Goal: Information Seeking & Learning: Check status

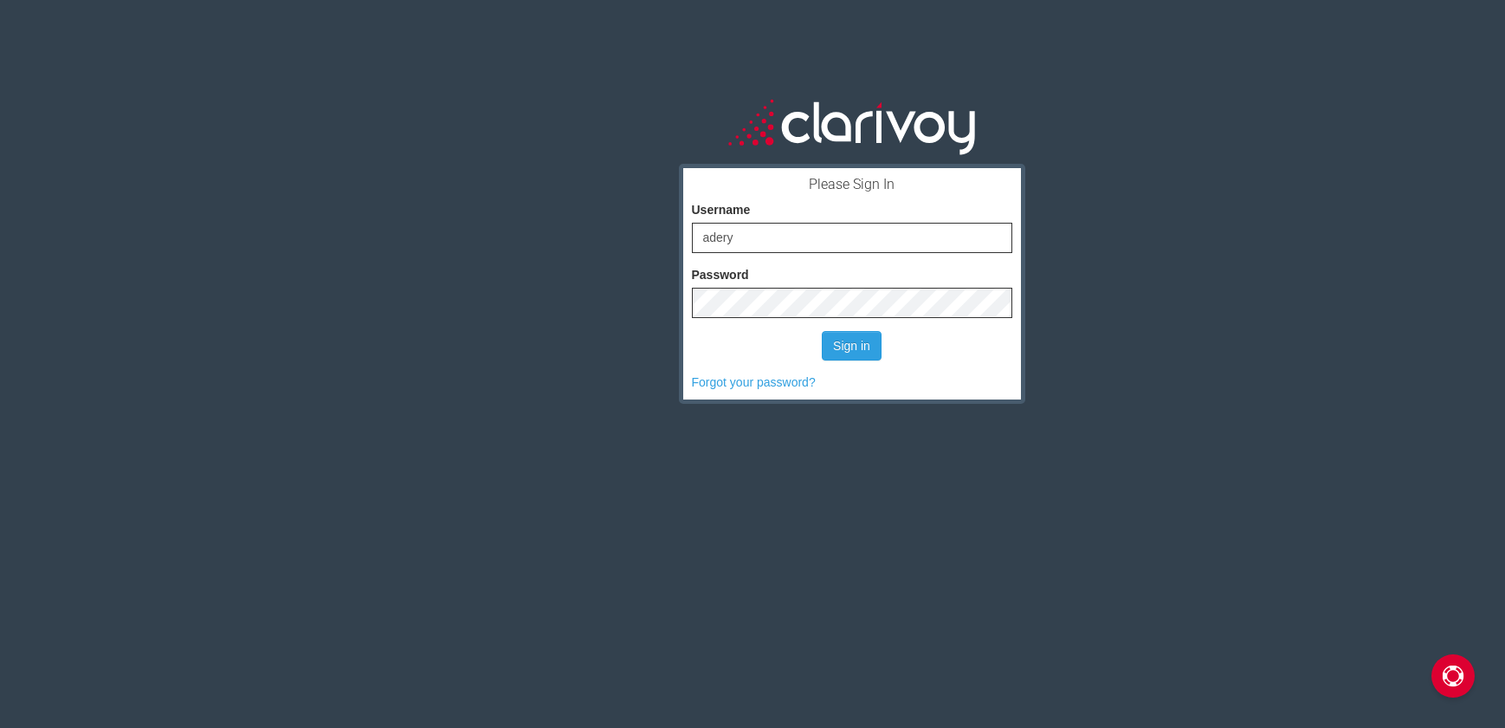
click at [864, 345] on button "Sign in" at bounding box center [852, 345] width 60 height 29
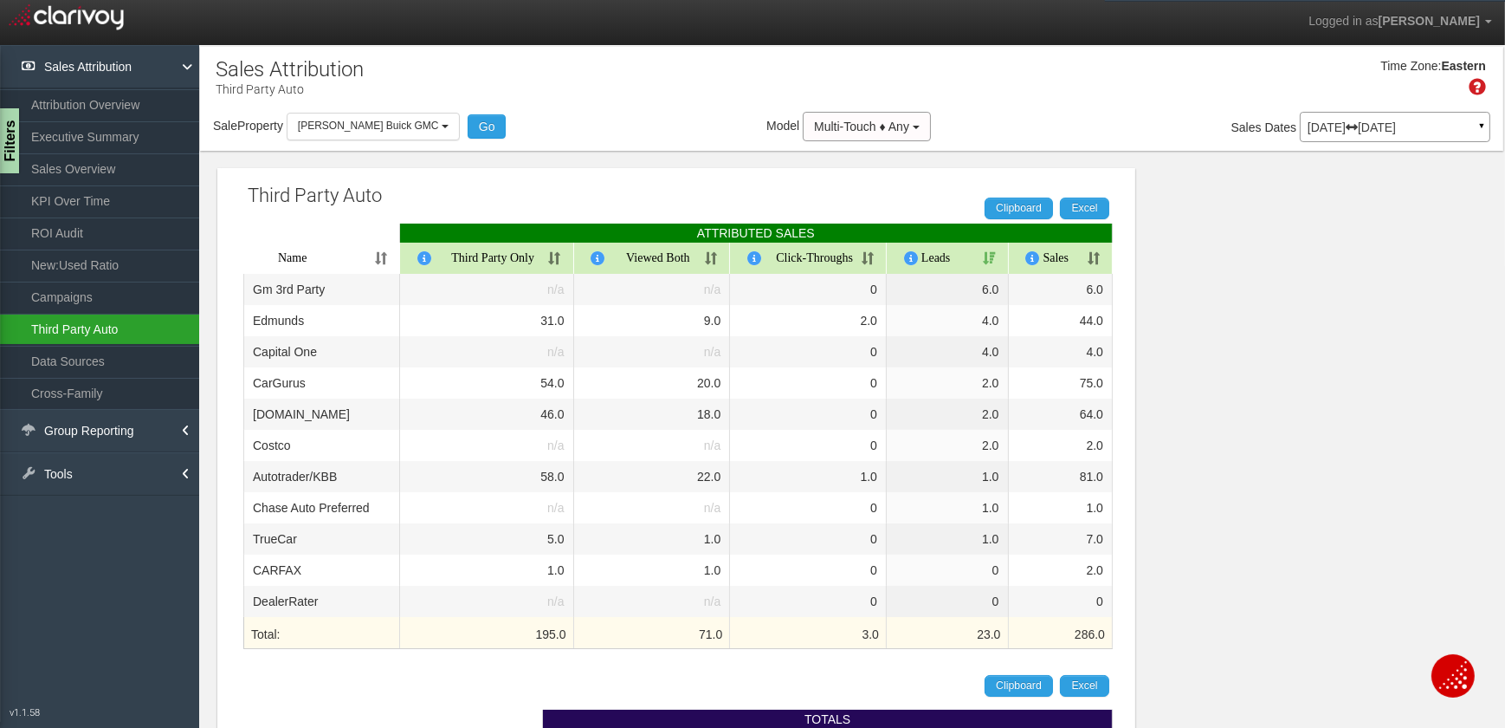
click at [96, 330] on link "Third Party Auto" at bounding box center [99, 329] width 199 height 31
click at [1096, 260] on th "Sales" at bounding box center [1061, 258] width 105 height 31
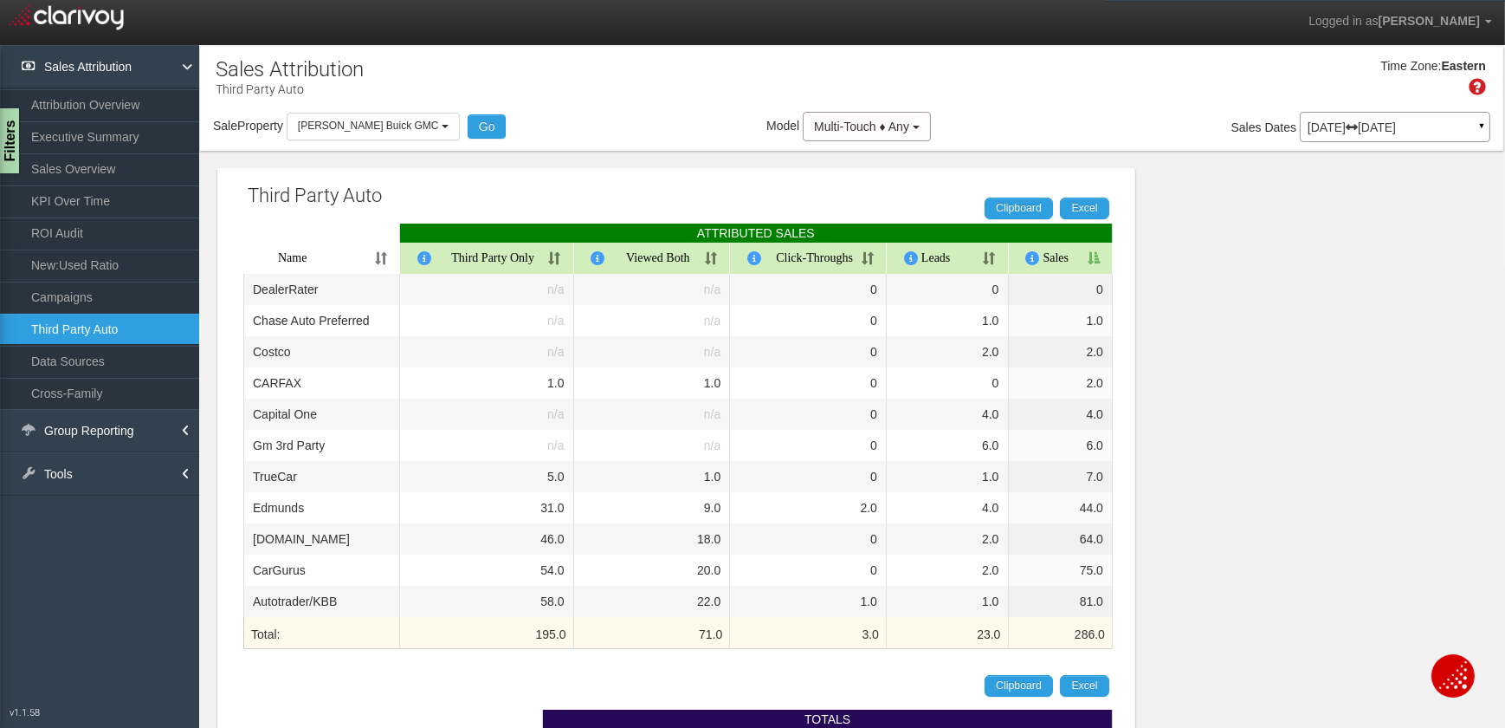
click at [1085, 262] on th "Sales" at bounding box center [1061, 258] width 105 height 31
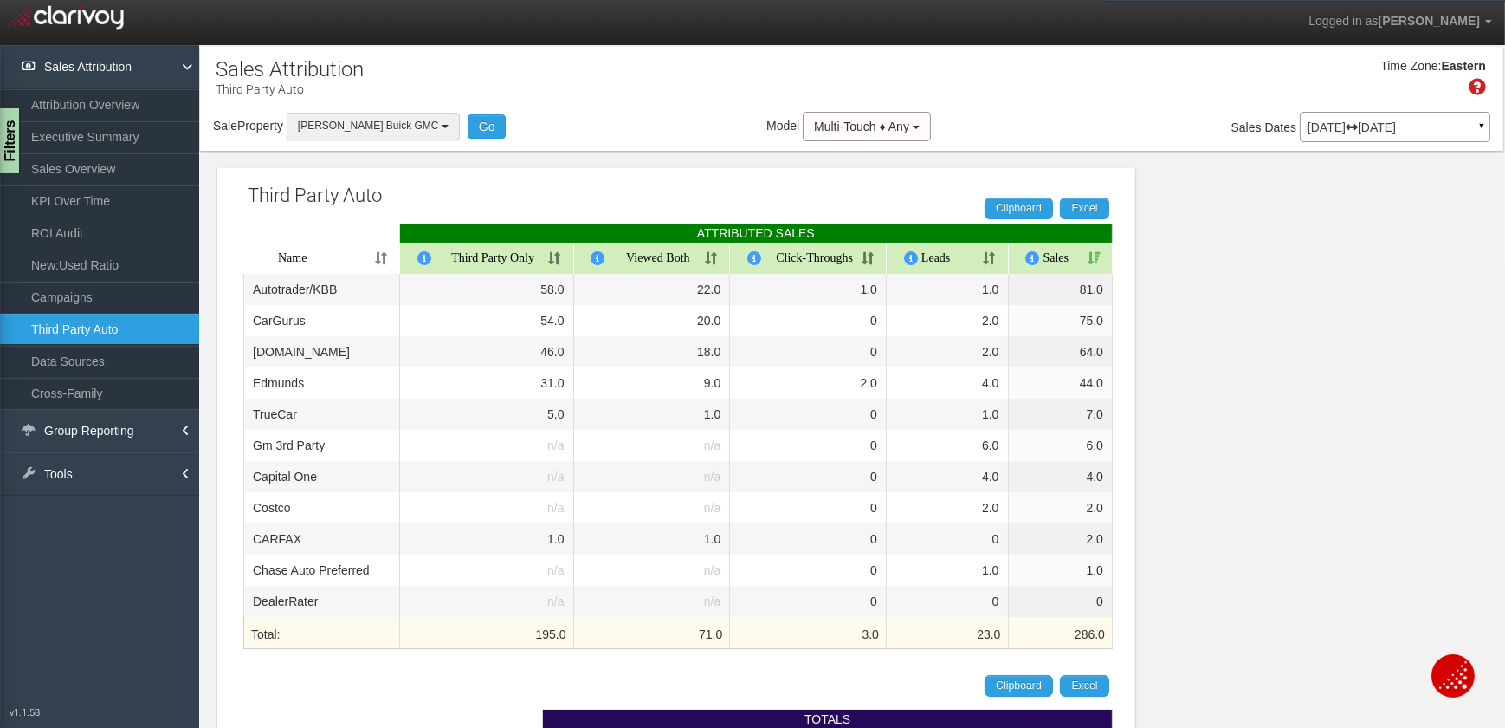
click at [413, 135] on button "[PERSON_NAME] Buick GMC" at bounding box center [373, 126] width 173 height 27
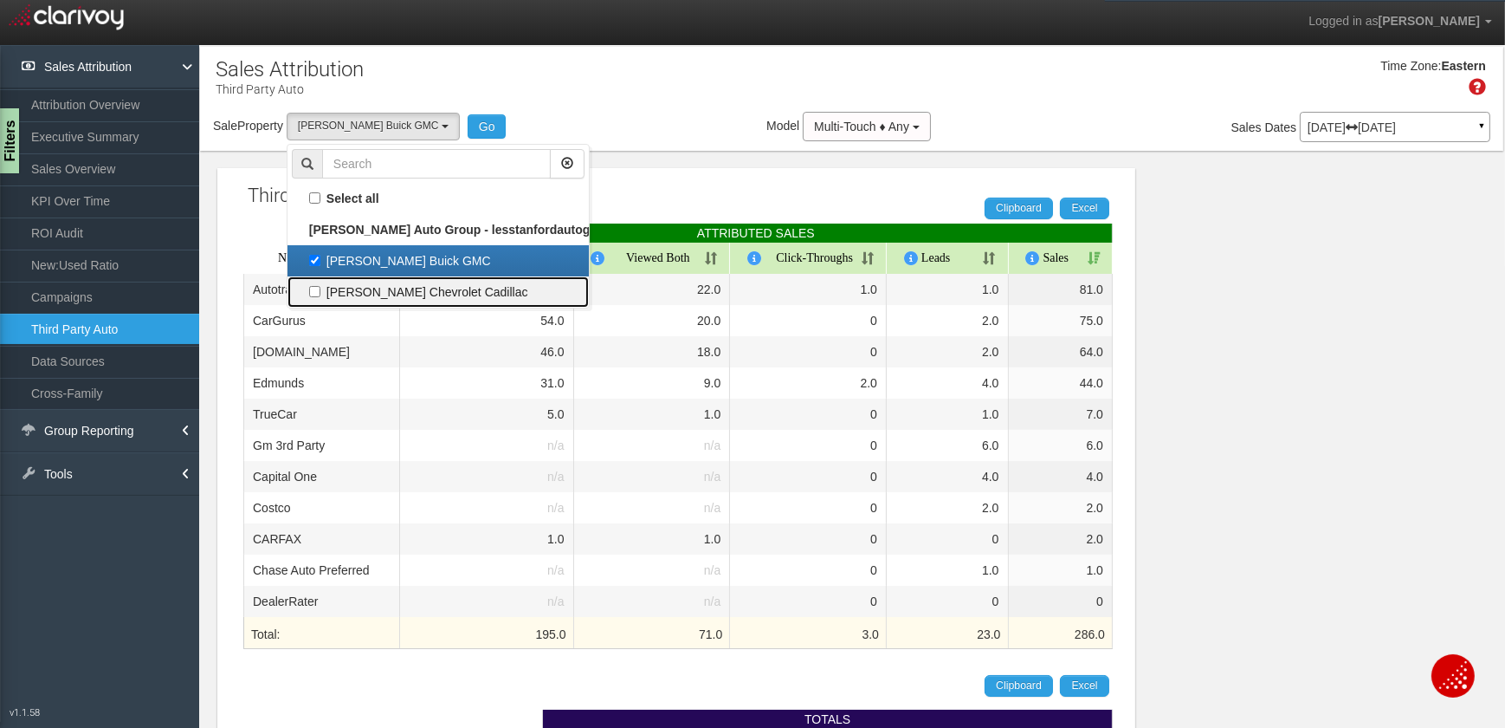
click at [423, 294] on label "[PERSON_NAME] Chevrolet Cadillac" at bounding box center [438, 292] width 293 height 23
click at [320, 294] on input "[PERSON_NAME] Chevrolet Cadillac" at bounding box center [314, 291] width 11 height 11
checkbox input "true"
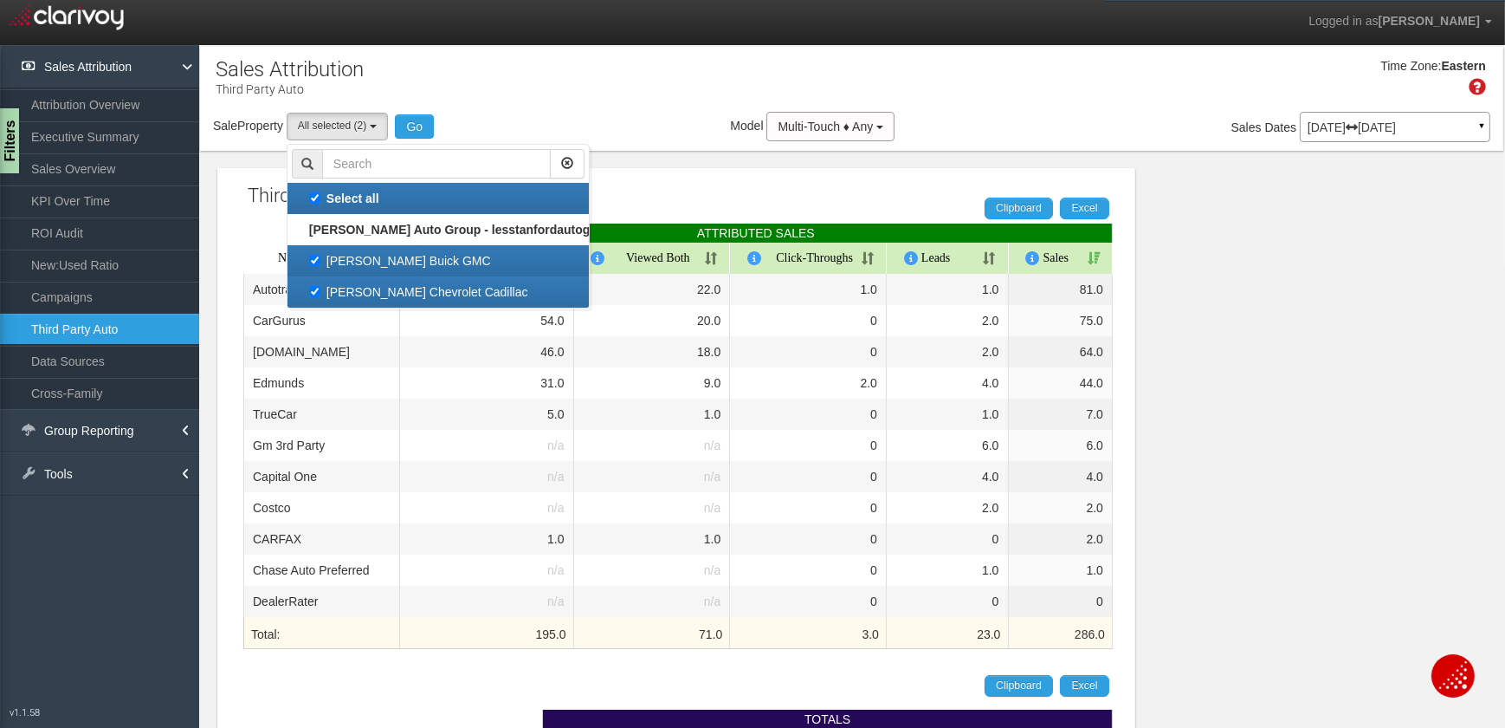
scroll to position [16, 0]
click at [419, 265] on label "[PERSON_NAME] Buick GMC" at bounding box center [438, 260] width 293 height 23
click at [320, 265] on input "[PERSON_NAME] Buick GMC" at bounding box center [314, 260] width 11 height 11
checkbox input "false"
select select "object:191"
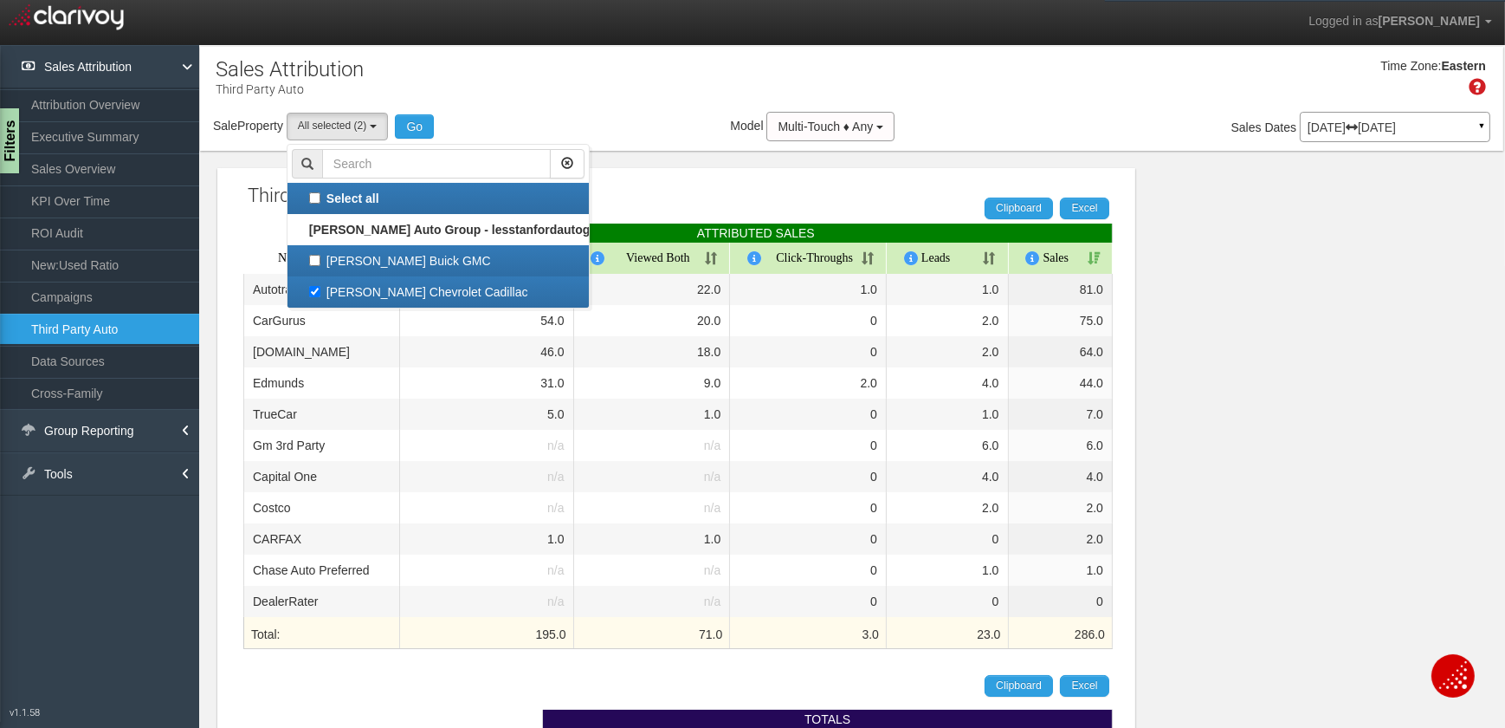
checkbox input "false"
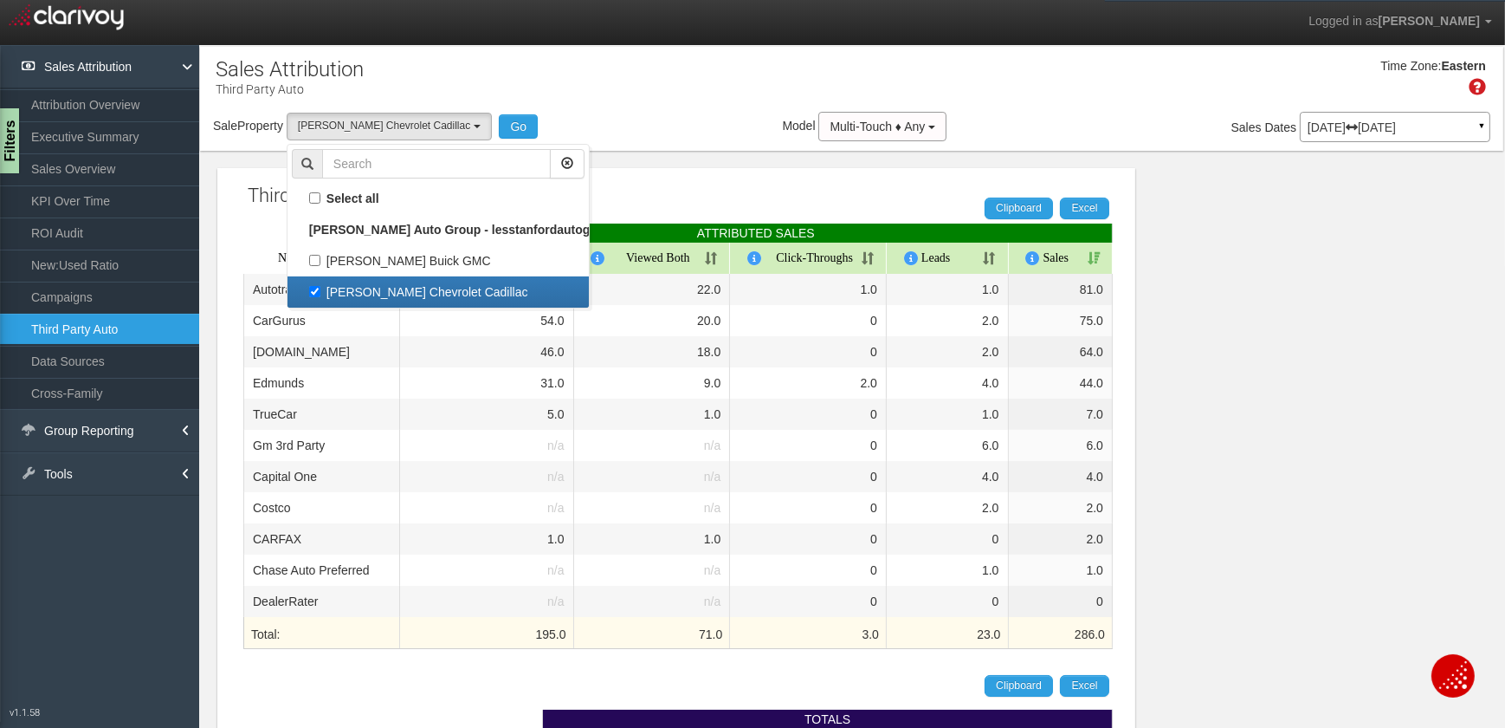
click at [784, 190] on div "Third Party Auto Clipboard Excel ATTRIBUTED SALES Name Third Party Only Viewed …" at bounding box center [676, 681] width 918 height 1027
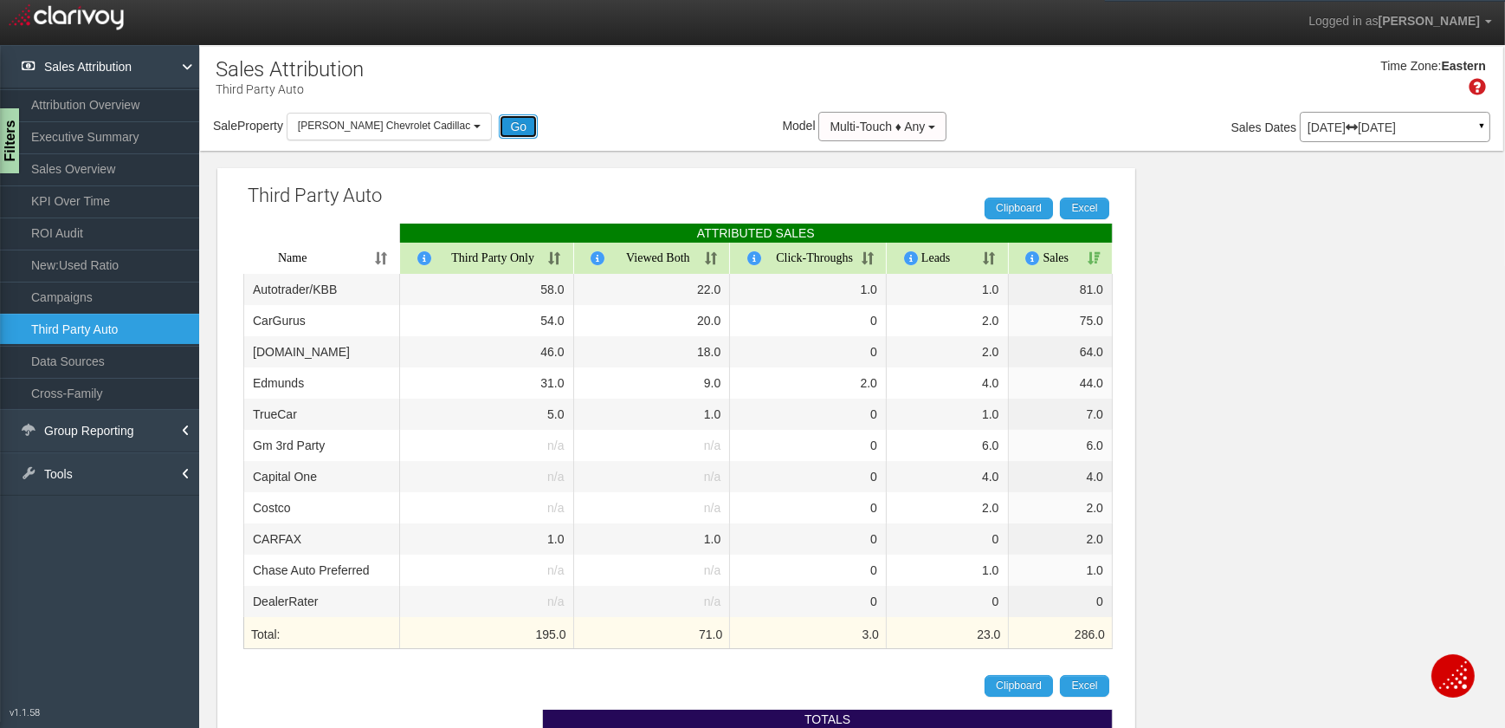
click at [501, 120] on button "Go" at bounding box center [518, 126] width 39 height 24
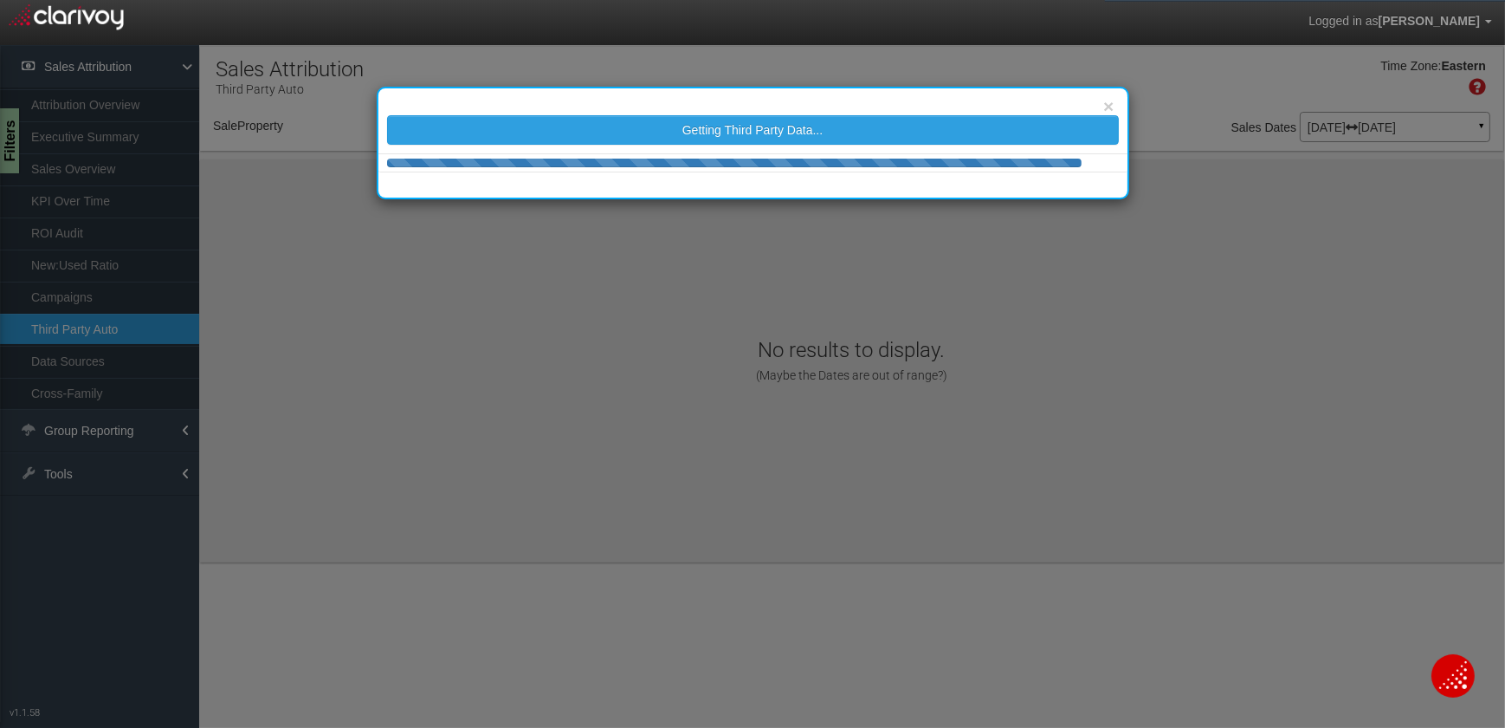
select select "object:251"
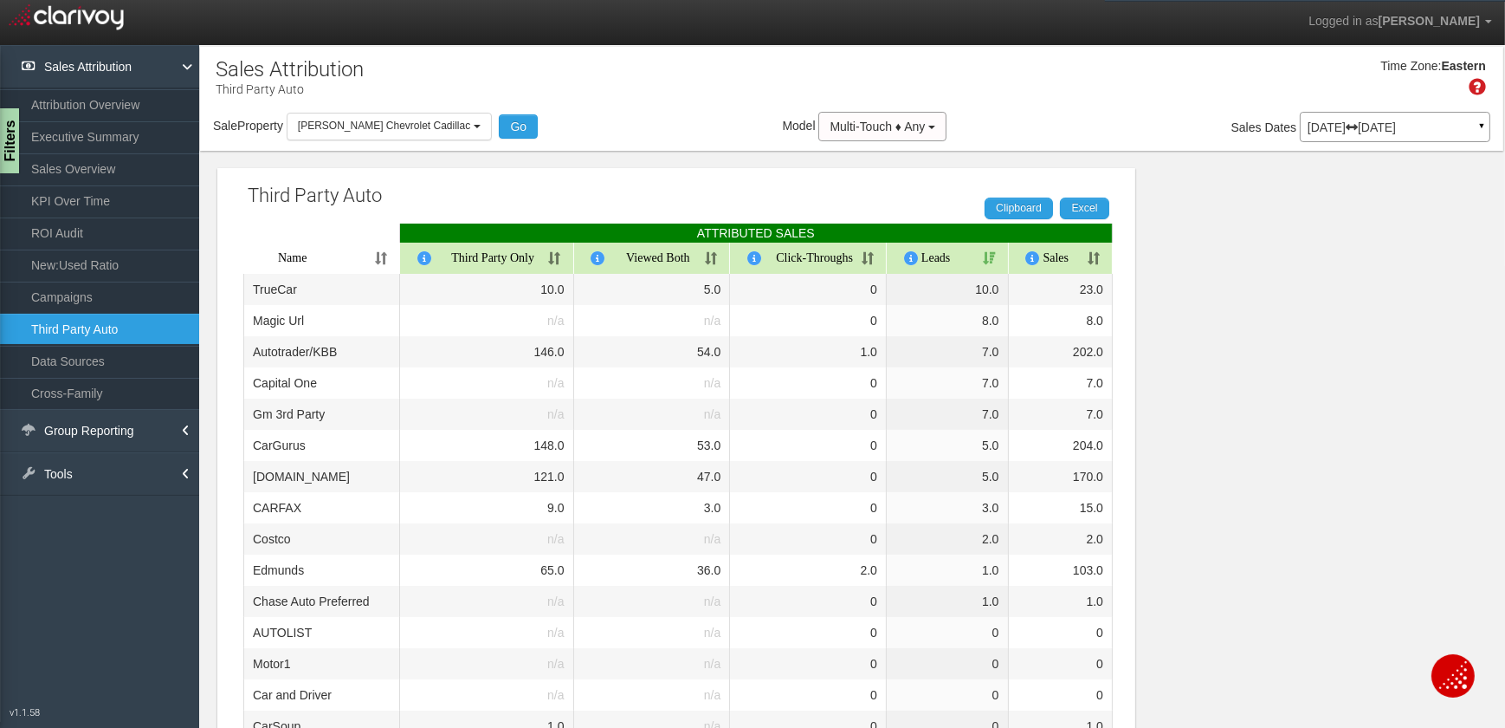
click at [1096, 258] on th "Sales" at bounding box center [1061, 258] width 105 height 31
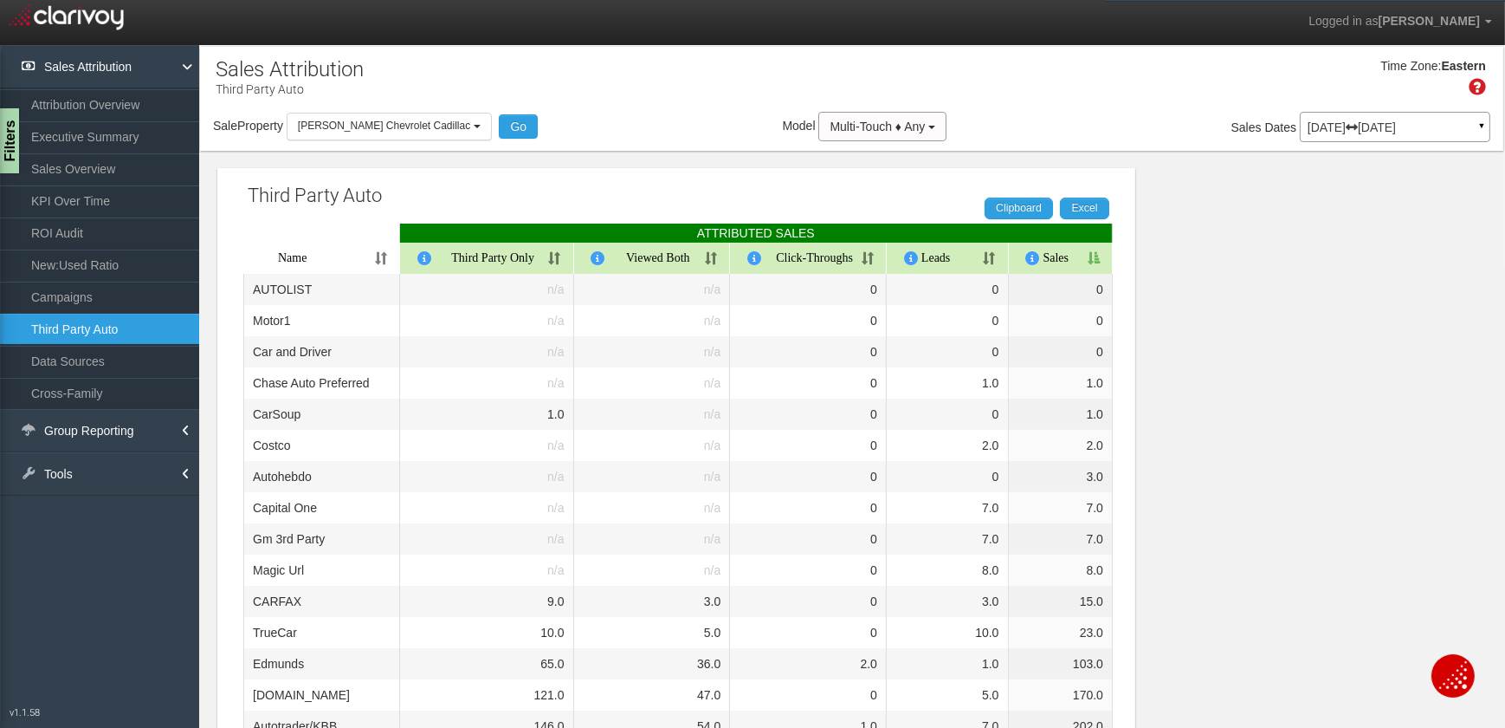
click at [1096, 257] on th "Sales" at bounding box center [1061, 258] width 105 height 31
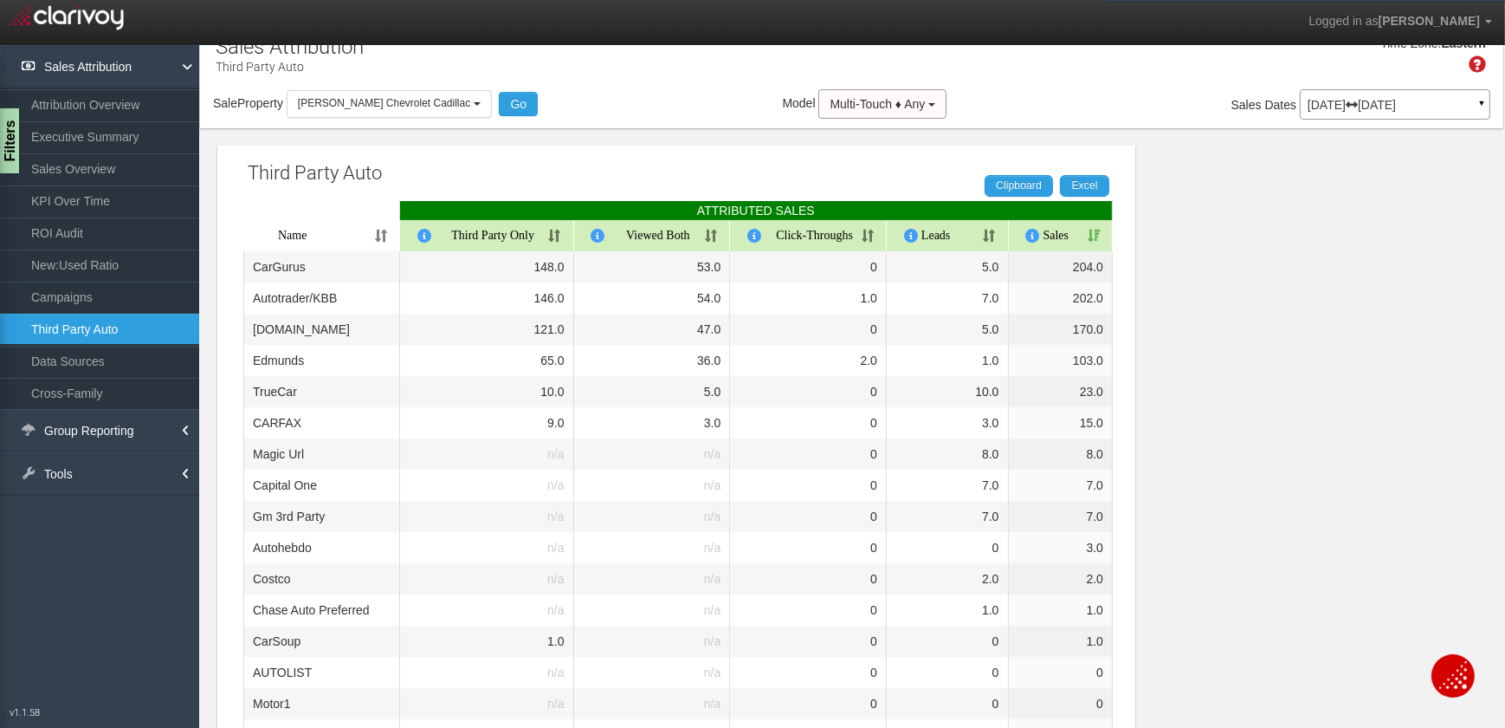
scroll to position [0, 0]
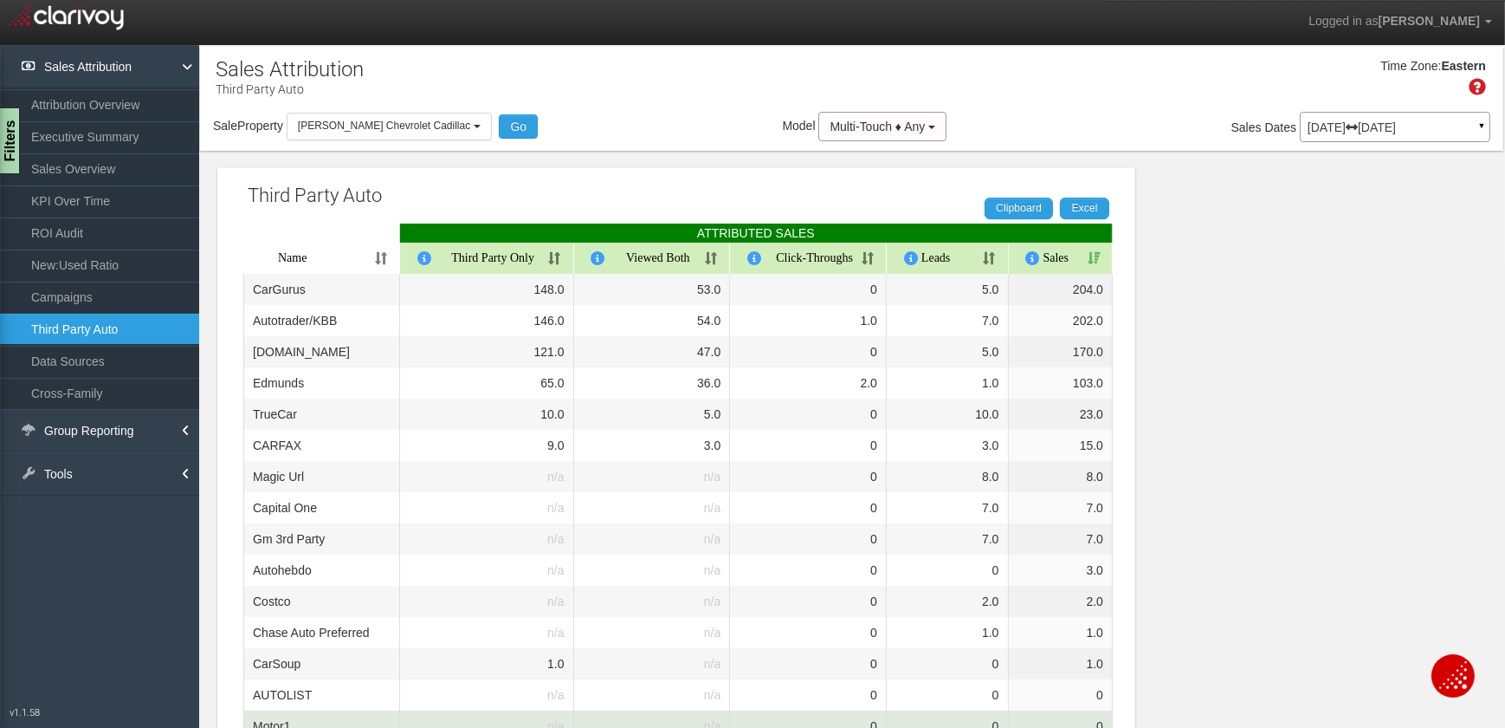
drag, startPoint x: 354, startPoint y: 721, endPoint x: 338, endPoint y: 724, distance: 16.7
